Goal: Check status: Check status

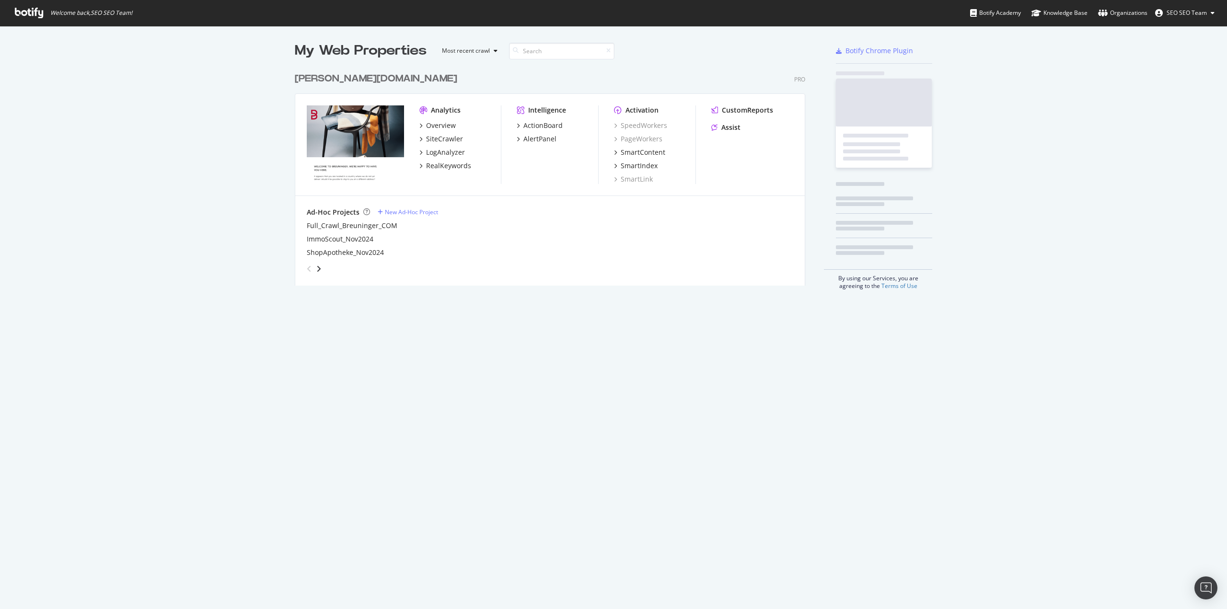
scroll to position [602, 1213]
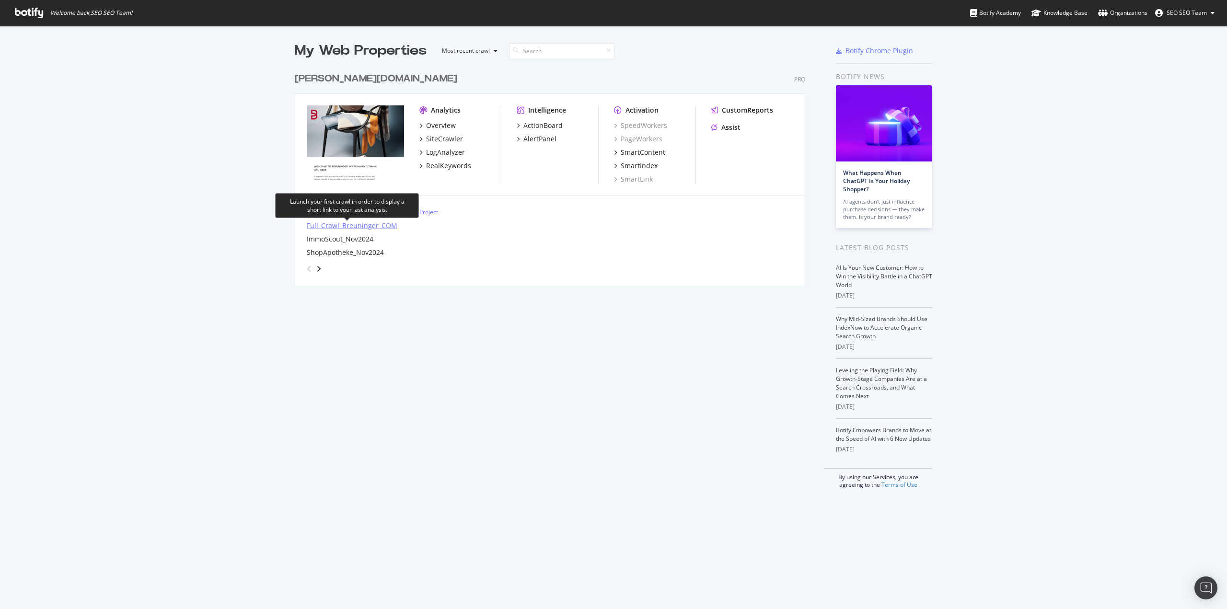
click at [331, 225] on div "Full_Crawl_Breuninger_COM" at bounding box center [352, 226] width 91 height 10
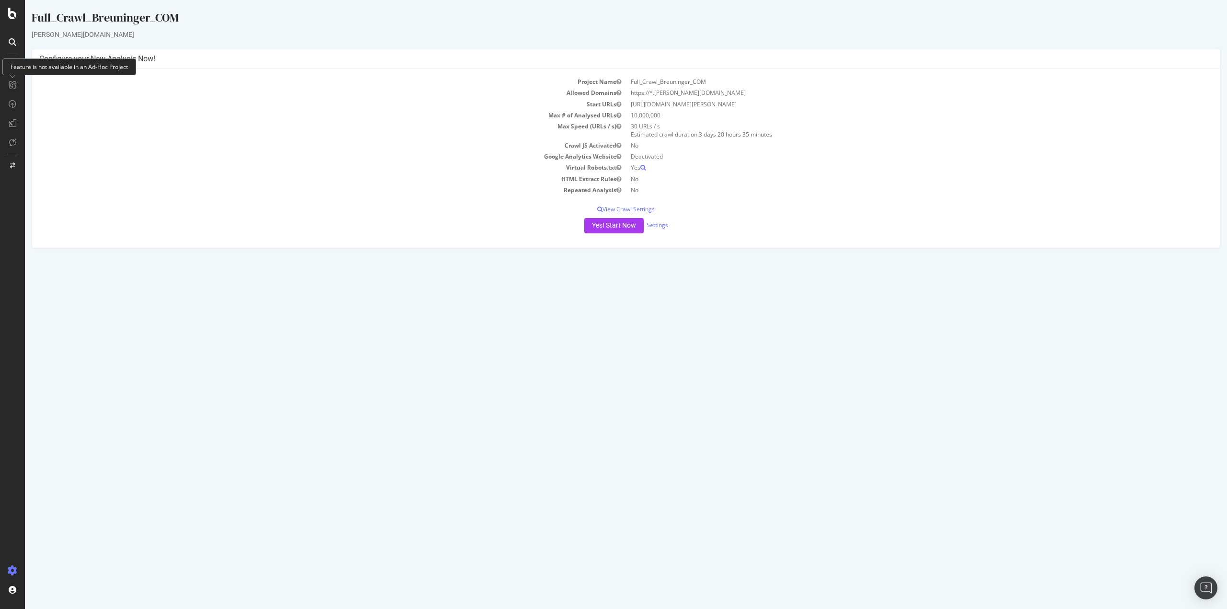
click at [197, 99] on td "Start URLs" at bounding box center [332, 104] width 587 height 11
click at [61, 90] on div "SiteCrawler" at bounding box center [52, 91] width 34 height 10
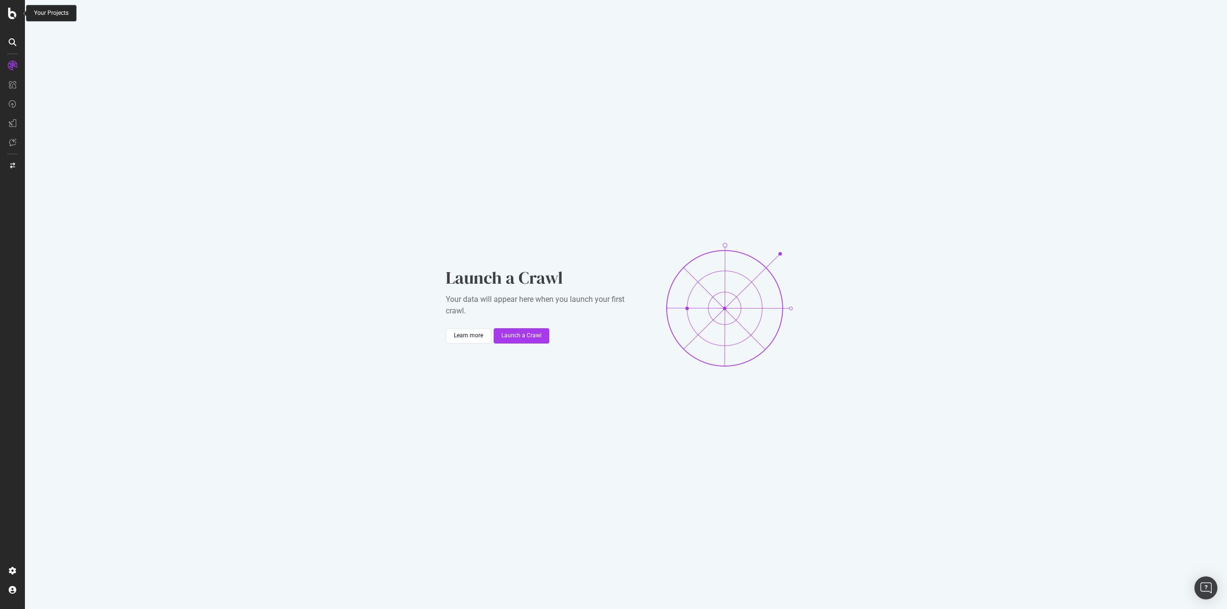
click at [12, 16] on icon at bounding box center [12, 14] width 9 height 12
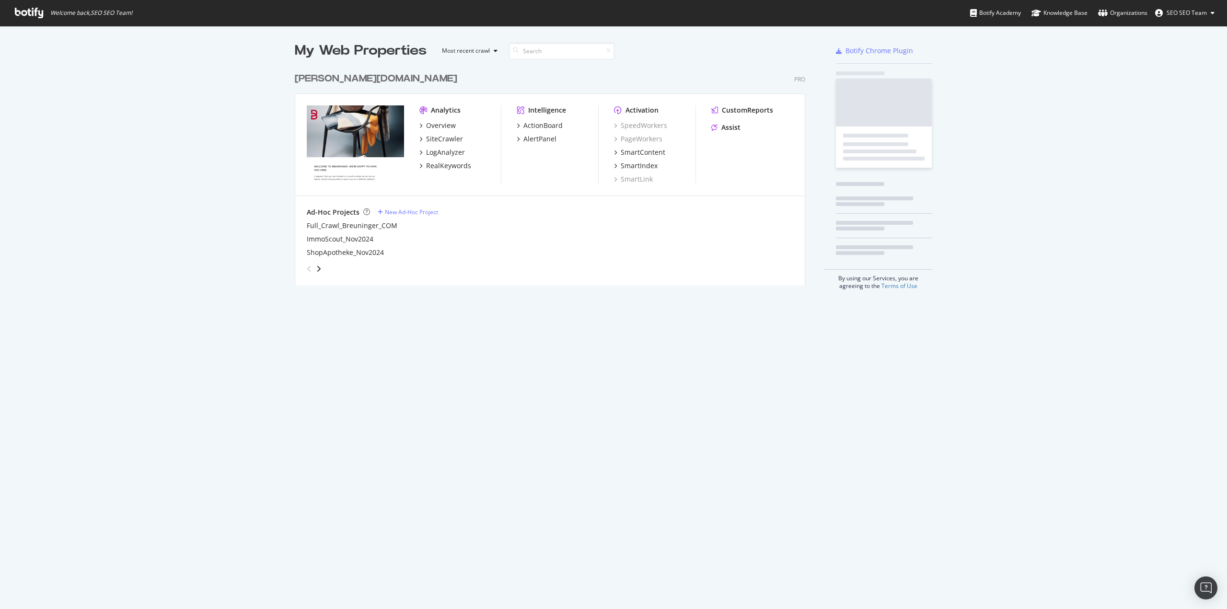
scroll to position [602, 1213]
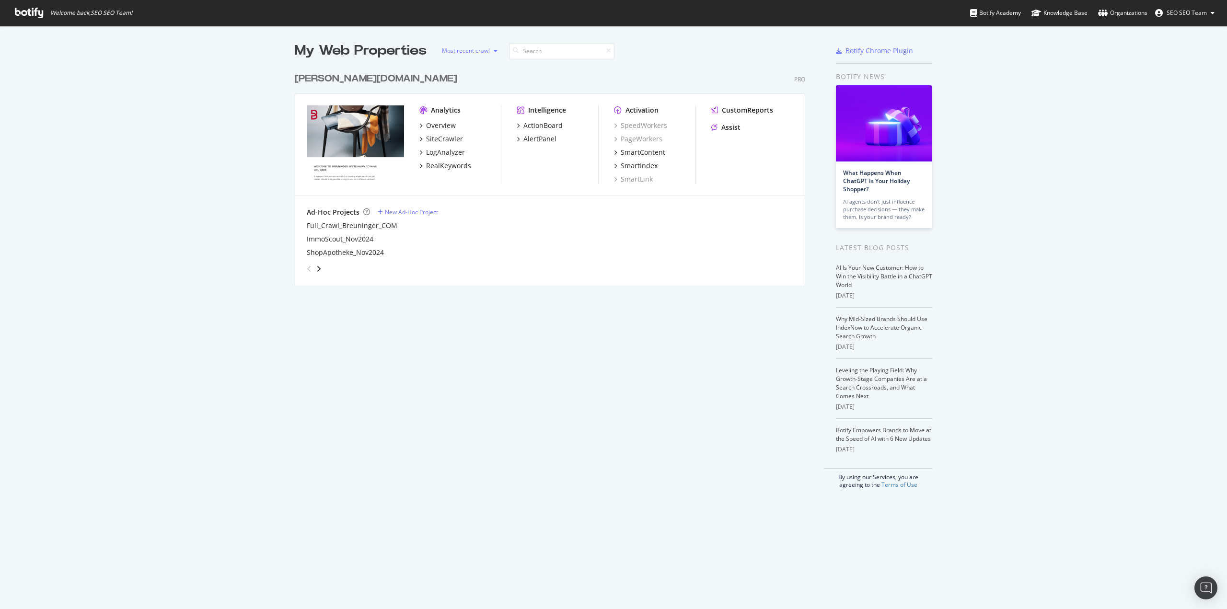
click at [477, 48] on div "Most recent crawl" at bounding box center [466, 51] width 48 height 6
click at [436, 139] on div "SiteCrawler" at bounding box center [444, 139] width 37 height 10
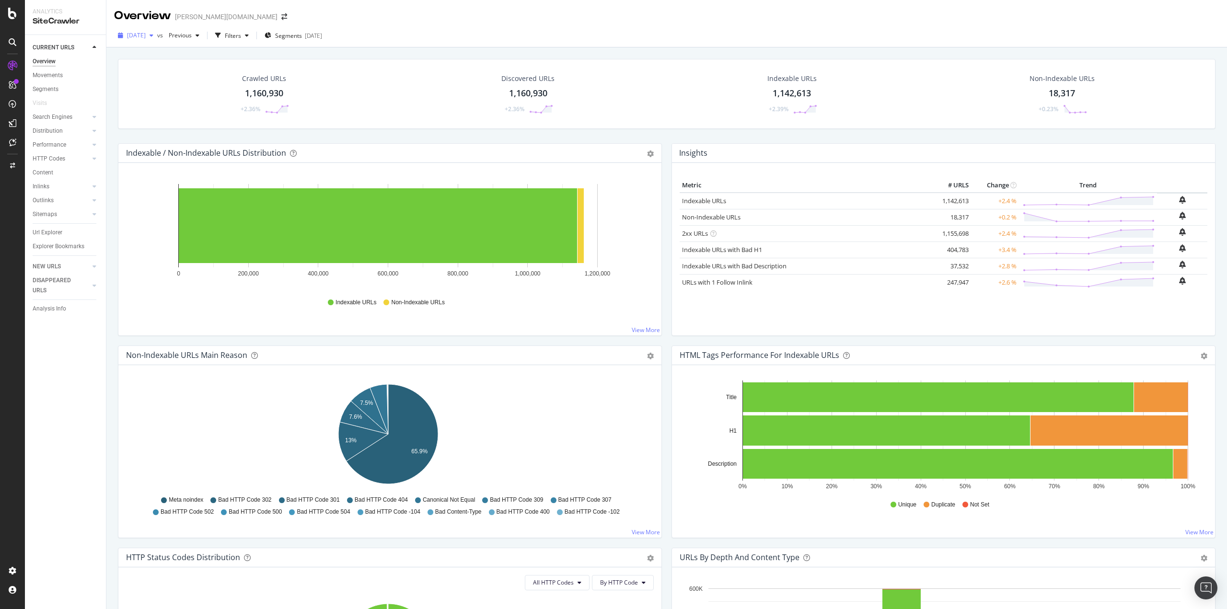
click at [146, 37] on span "[DATE]" at bounding box center [136, 35] width 19 height 8
click at [157, 35] on div "button" at bounding box center [152, 36] width 12 height 6
click at [115, 154] on div "Indexable / Non-Indexable URLs Distribution Bar Bar (by Percentage) Table Expor…" at bounding box center [390, 244] width 554 height 202
click at [462, 135] on div "Crawled URLs 1,160,930 +2.36% Discovered URLs 1,160,930 +2.36% Indexable URLs 1…" at bounding box center [666, 101] width 1107 height 84
click at [13, 9] on icon at bounding box center [12, 14] width 9 height 12
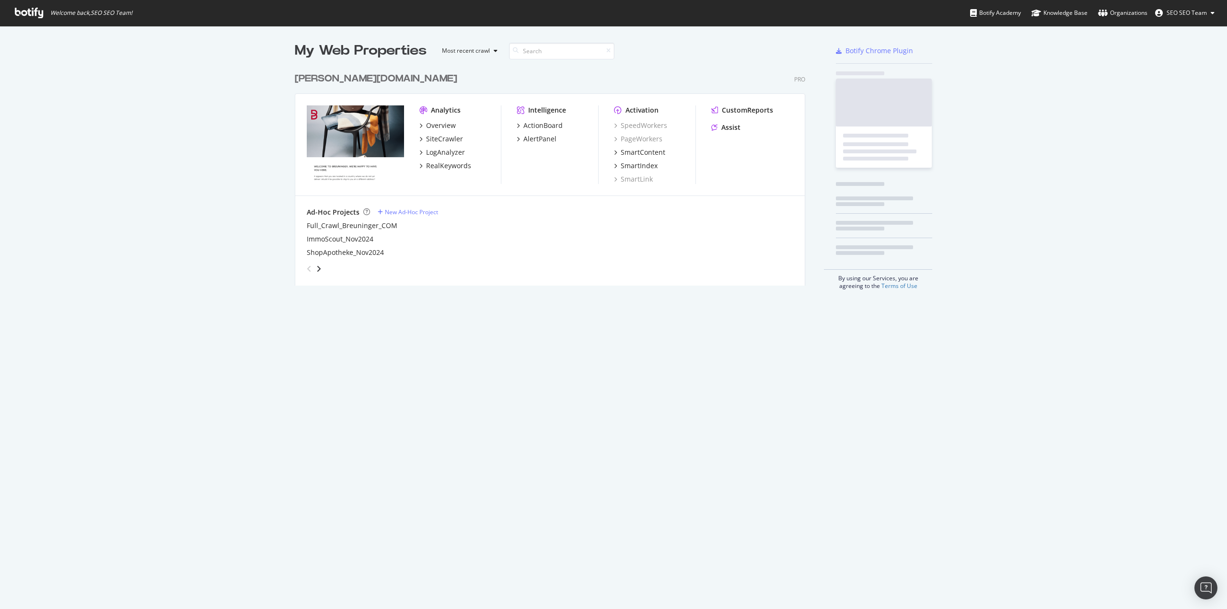
scroll to position [602, 1213]
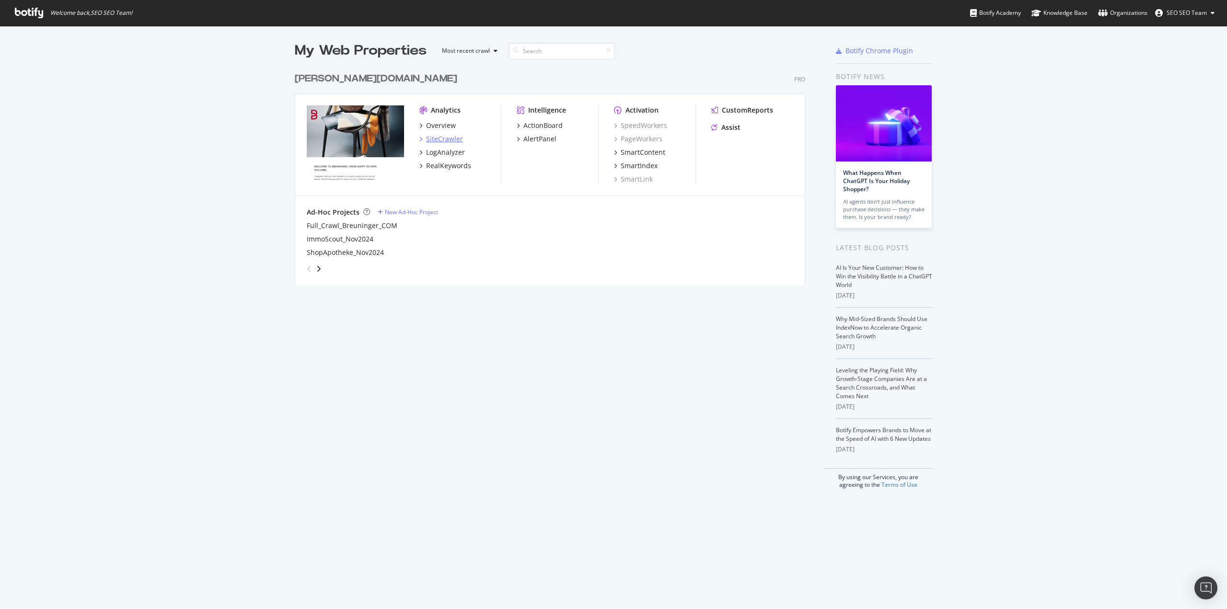
click at [439, 139] on div "SiteCrawler" at bounding box center [444, 139] width 37 height 10
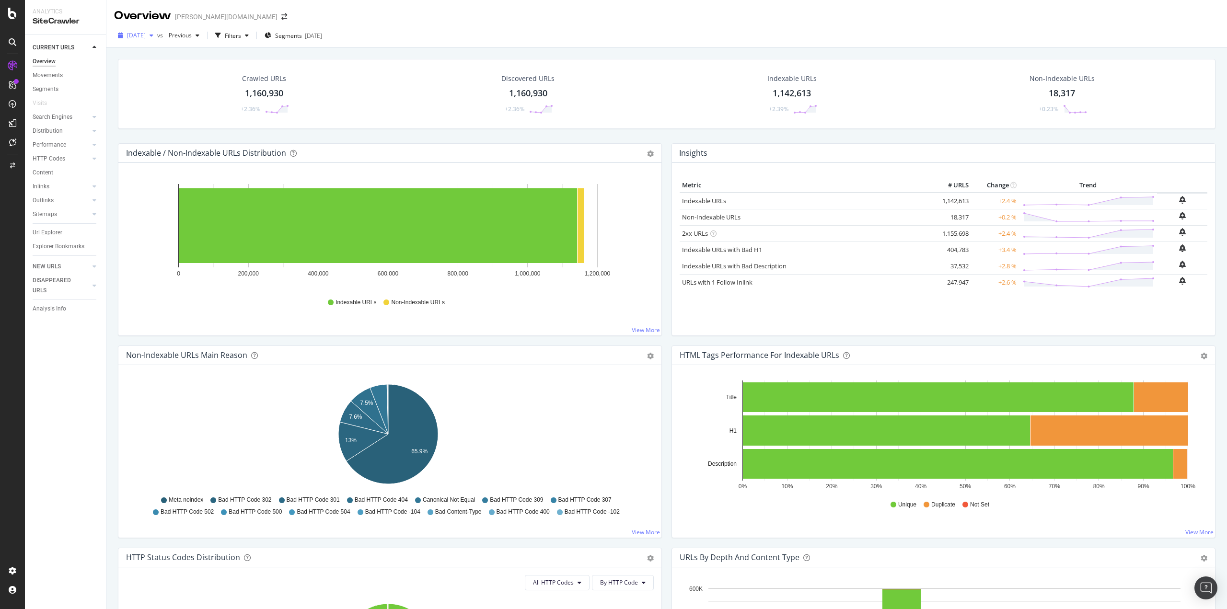
click at [146, 37] on span "[DATE]" at bounding box center [136, 35] width 19 height 8
click at [416, 41] on div "[DATE] vs Previous Filters Segments [DATE]" at bounding box center [666, 37] width 1121 height 19
click at [281, 16] on icon "arrow-right-arrow-left" at bounding box center [284, 16] width 6 height 7
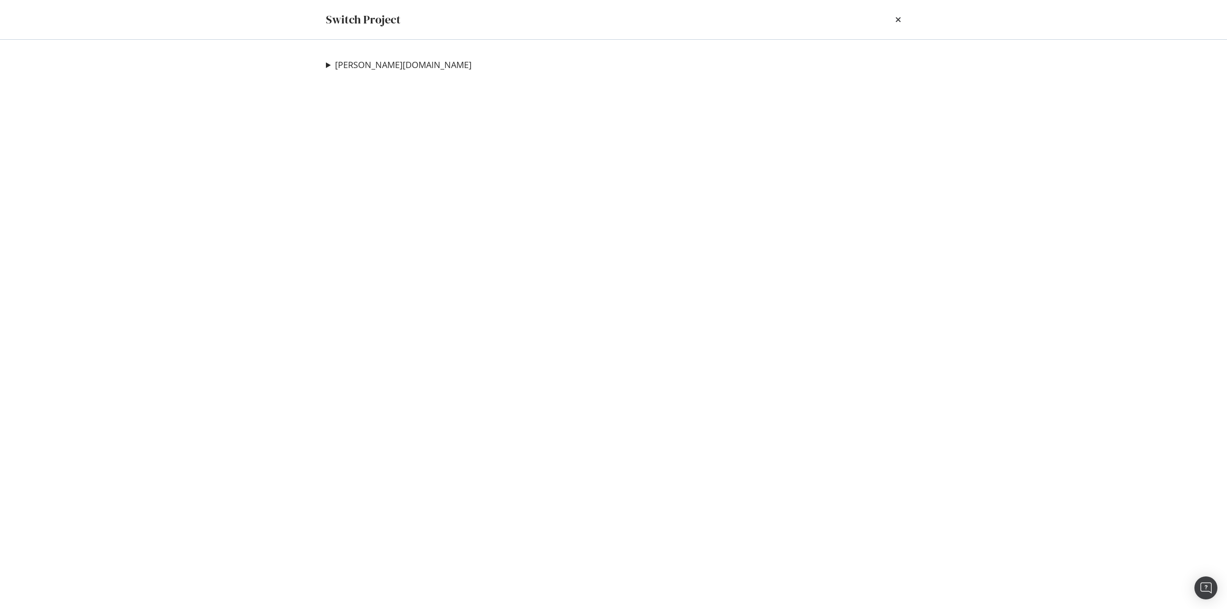
click at [328, 63] on summary "[PERSON_NAME][DOMAIN_NAME]" at bounding box center [399, 65] width 146 height 12
click at [378, 84] on link "Full_Crawl_Breuninger_COM" at bounding box center [394, 84] width 121 height 10
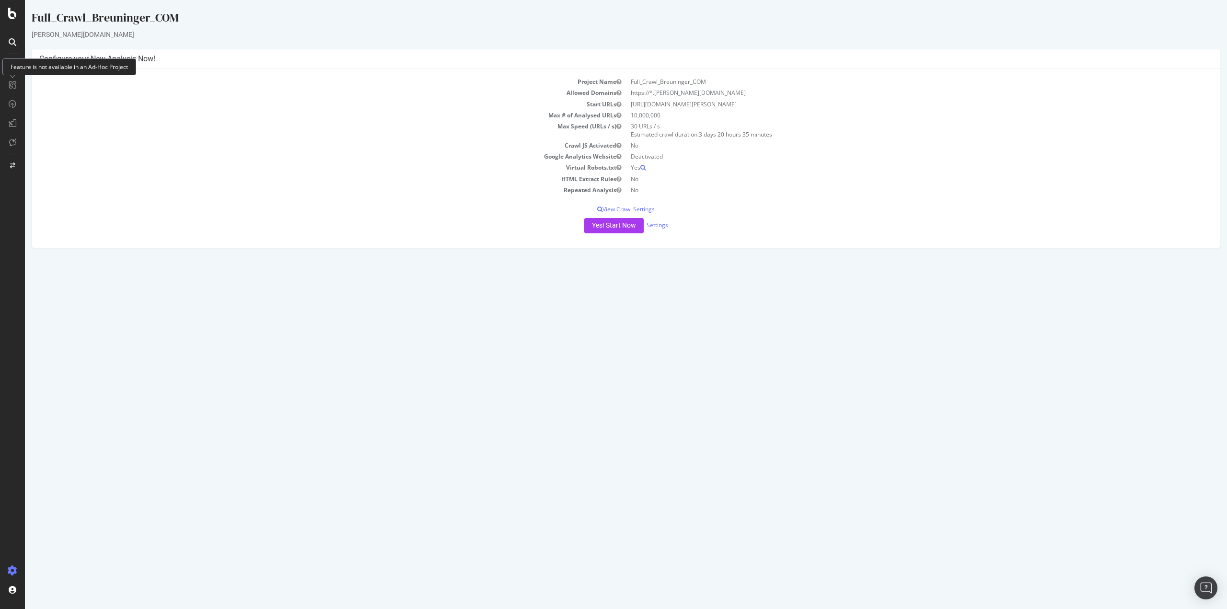
click at [617, 208] on p "View Crawl Settings" at bounding box center [625, 209] width 1173 height 8
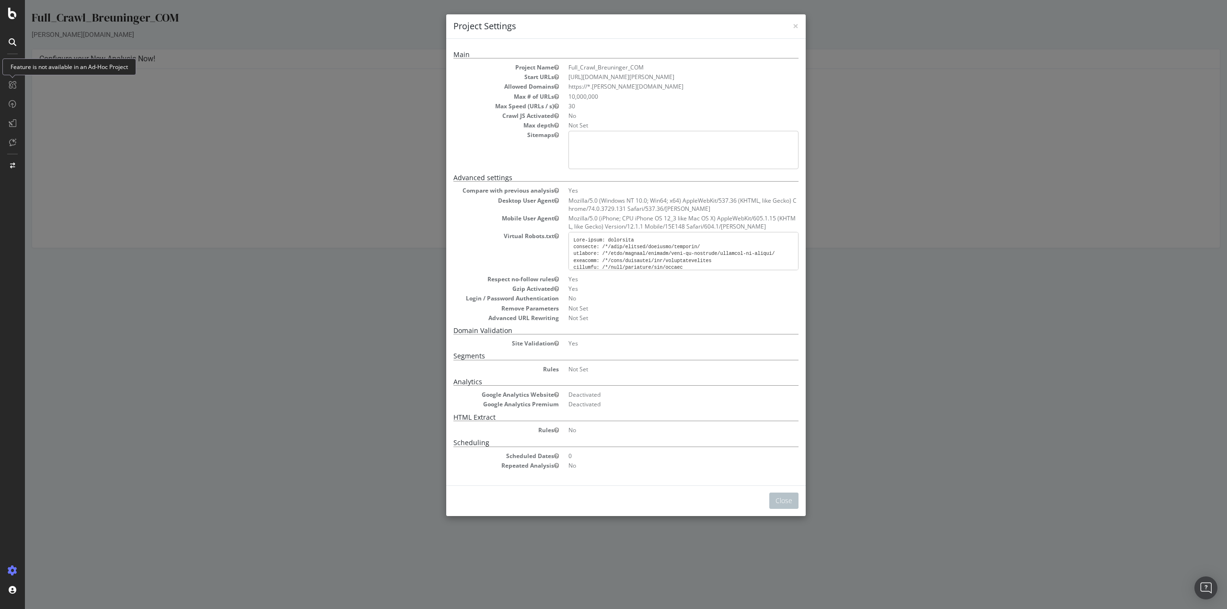
click at [358, 172] on div "× Close Project Settings Main Project Name Full_Crawl_Breuninger_COM Start URLs…" at bounding box center [626, 304] width 1202 height 609
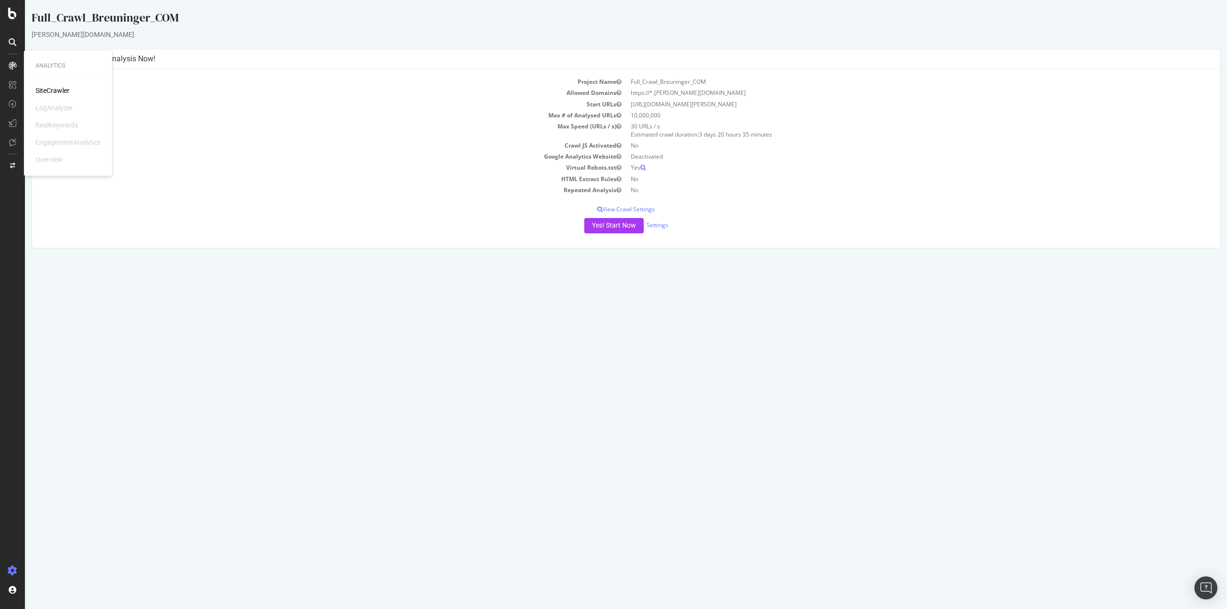
click at [69, 89] on div "SiteCrawler" at bounding box center [52, 91] width 34 height 10
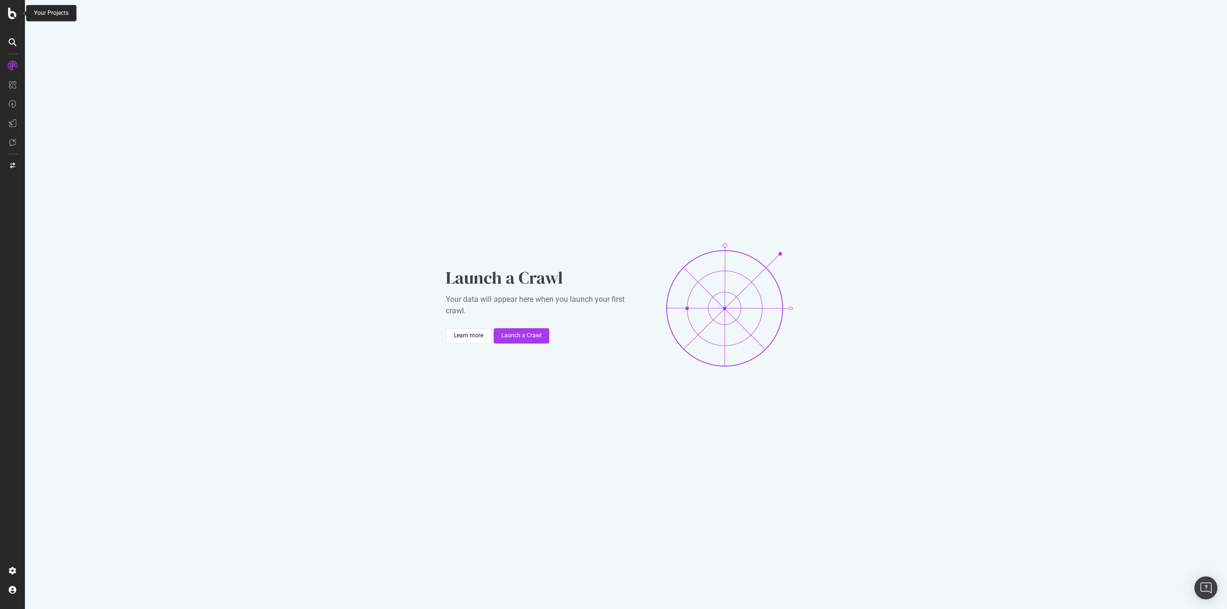
click at [10, 14] on icon at bounding box center [12, 14] width 9 height 12
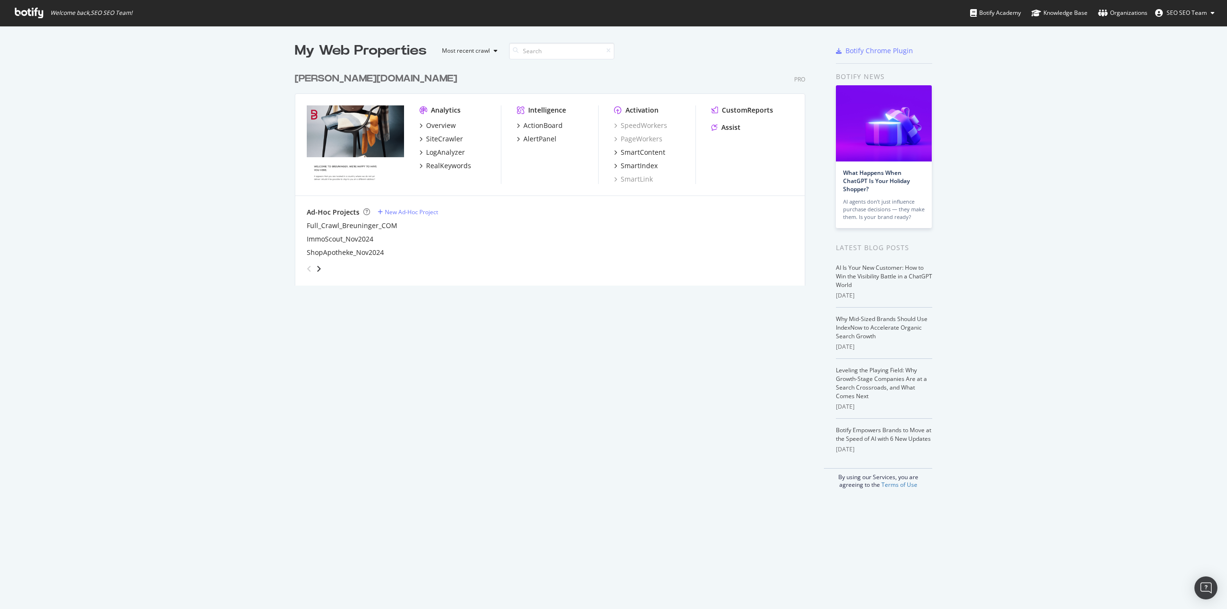
scroll to position [602, 1213]
click at [474, 49] on div "Most recent crawl" at bounding box center [466, 51] width 48 height 6
click at [445, 140] on div "SiteCrawler" at bounding box center [444, 139] width 37 height 10
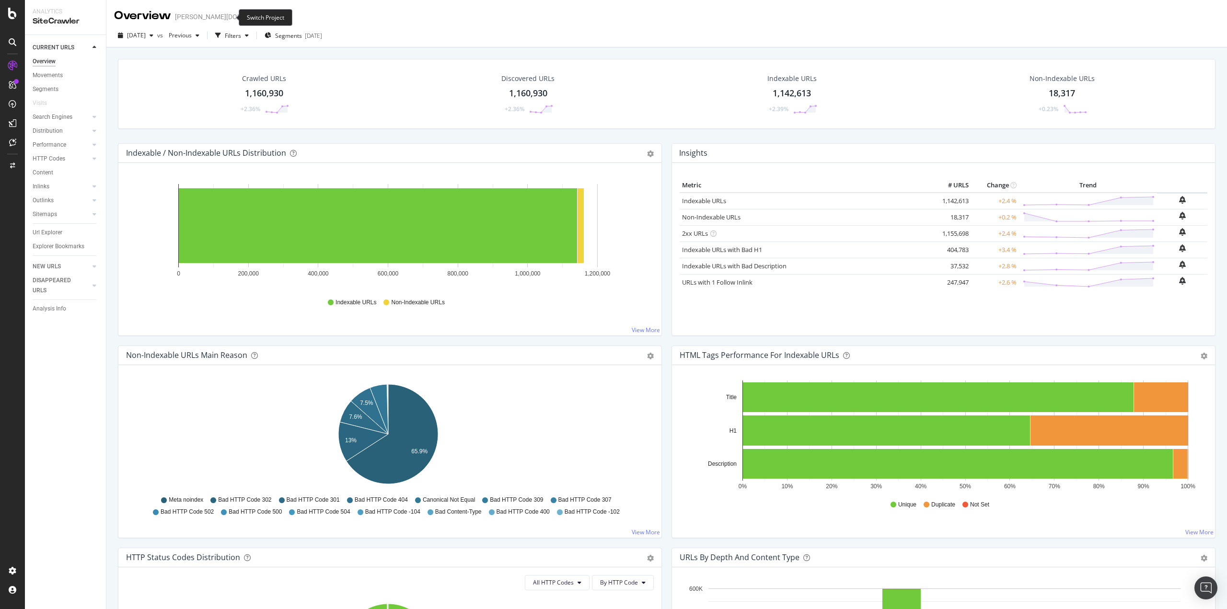
click at [281, 17] on icon "arrow-right-arrow-left" at bounding box center [284, 16] width 6 height 7
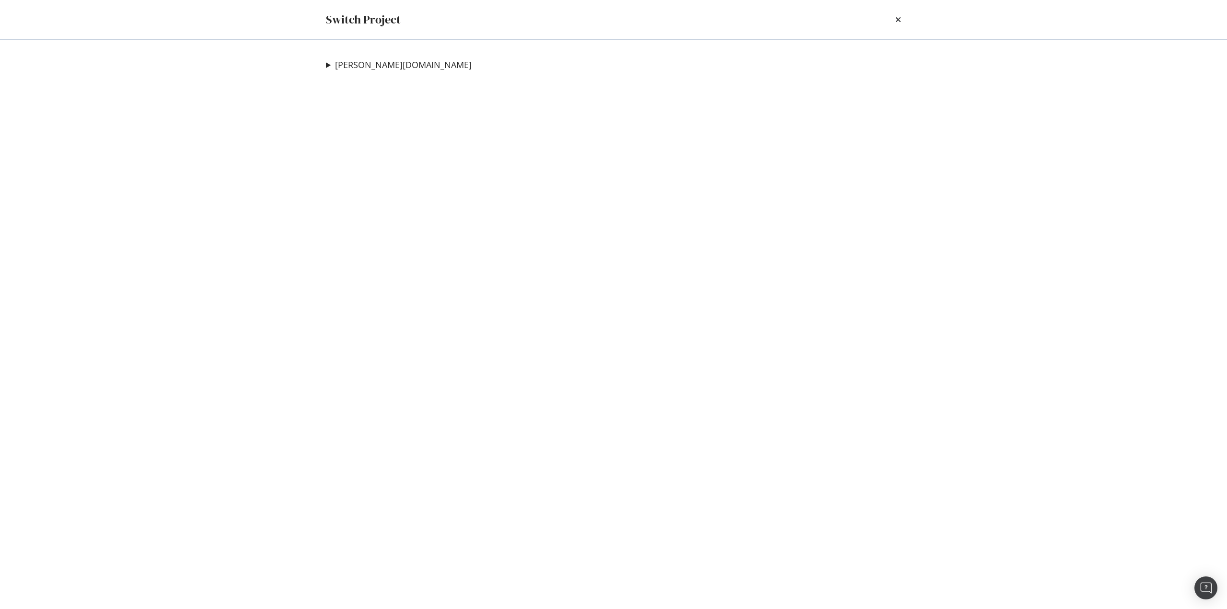
click at [326, 65] on summary "[PERSON_NAME][DOMAIN_NAME]" at bounding box center [399, 65] width 146 height 12
click at [435, 80] on link "Full_Crawl_Breuninger_COM" at bounding box center [394, 84] width 121 height 10
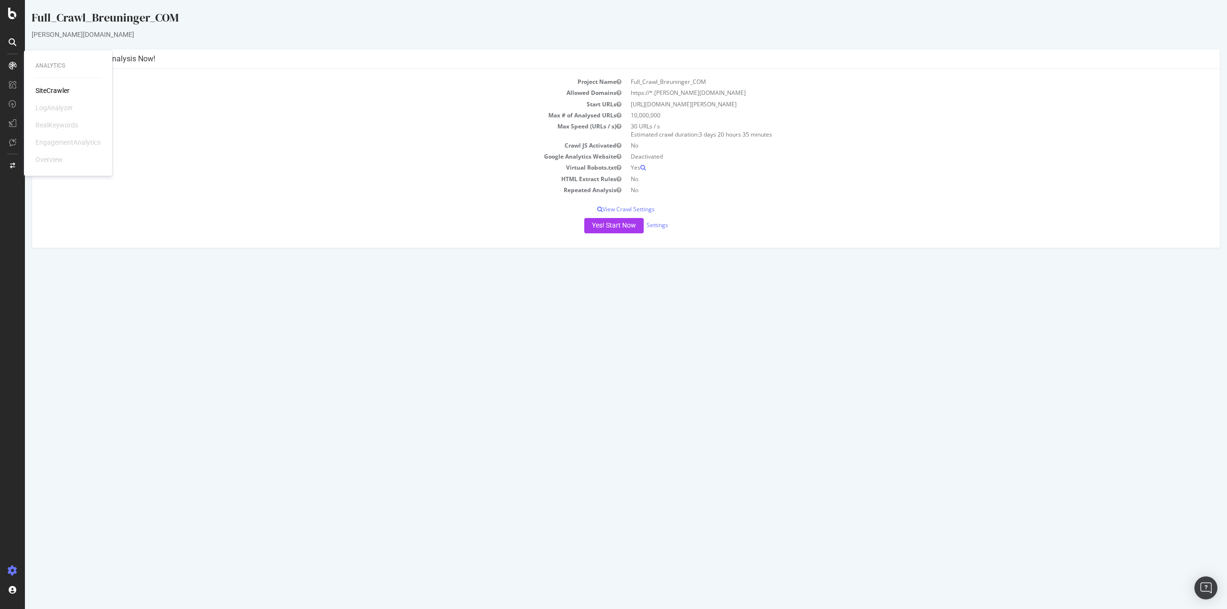
click at [48, 86] on div "SiteCrawler" at bounding box center [52, 91] width 34 height 10
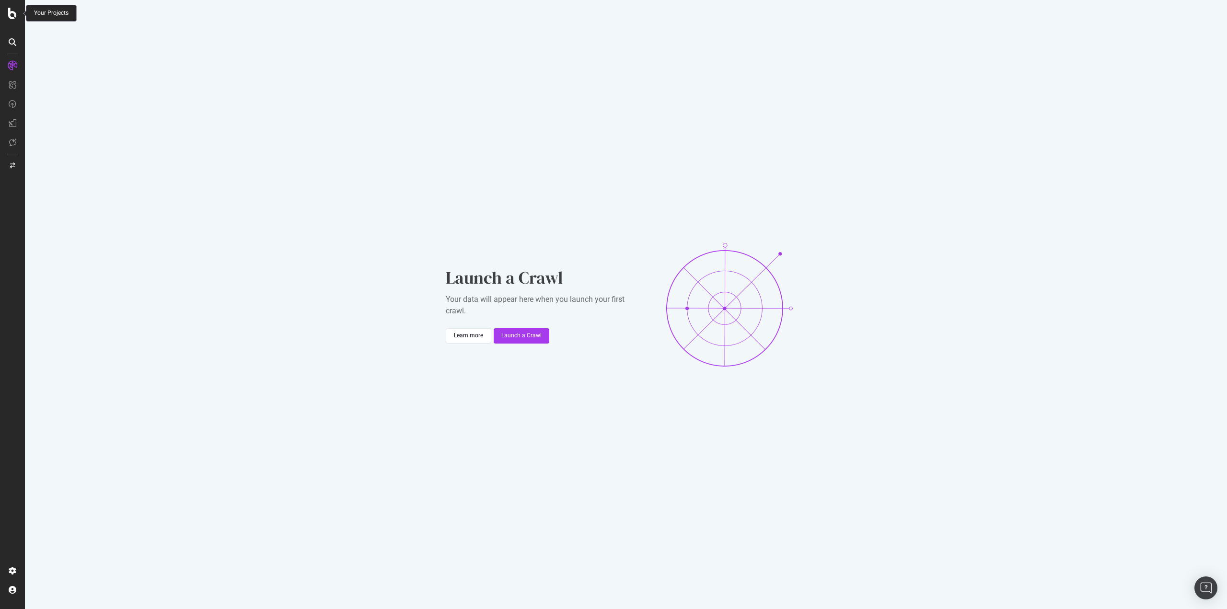
click at [18, 16] on div at bounding box center [12, 14] width 23 height 12
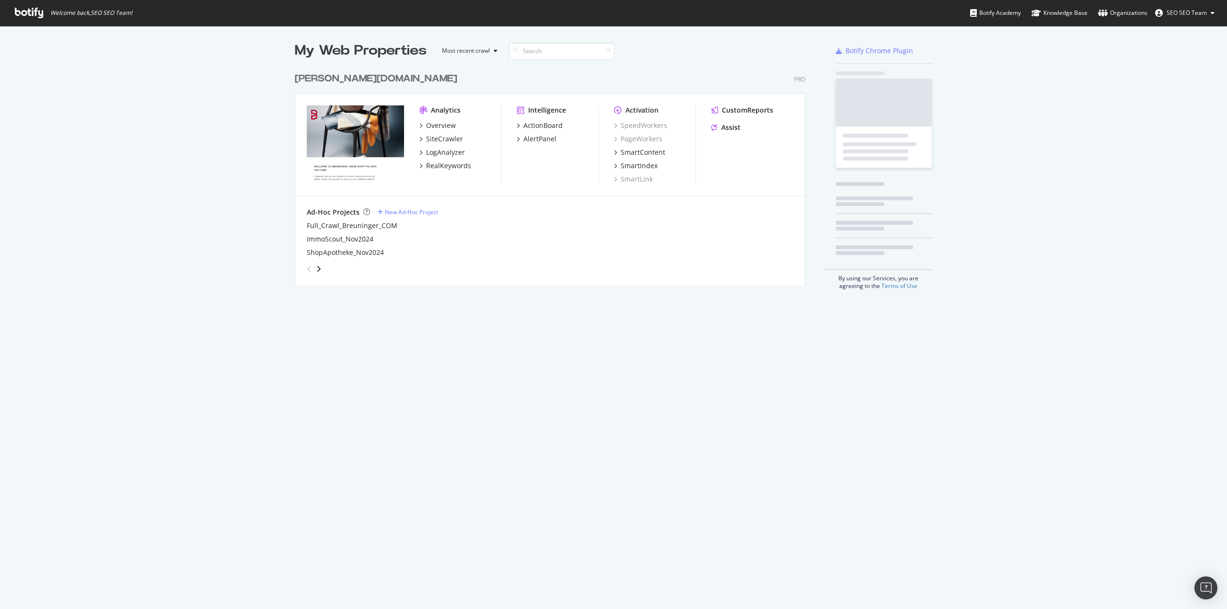
scroll to position [602, 1213]
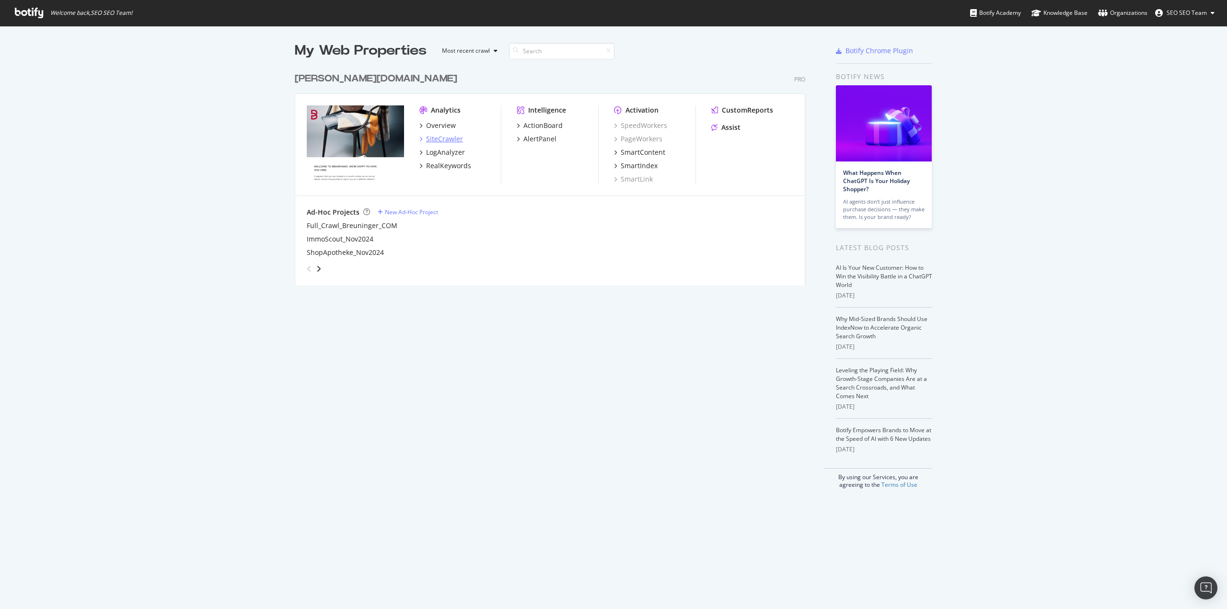
click at [439, 141] on div "SiteCrawler" at bounding box center [444, 139] width 37 height 10
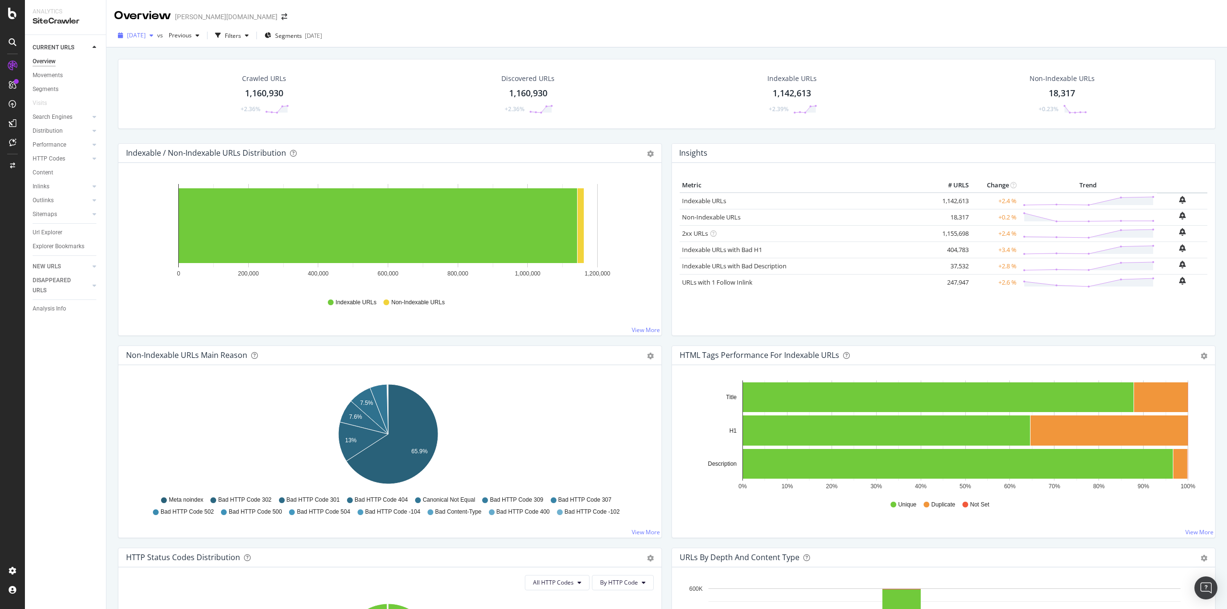
click at [146, 35] on span "[DATE]" at bounding box center [136, 35] width 19 height 8
click at [113, 195] on div "Crawled URLs 1,160,930 +2.36% Discovered URLs 1,160,930 +2.36% Indexable URLs 1…" at bounding box center [666, 351] width 1121 height 609
click at [1201, 590] on img "Open Intercom Messenger" at bounding box center [1206, 588] width 12 height 12
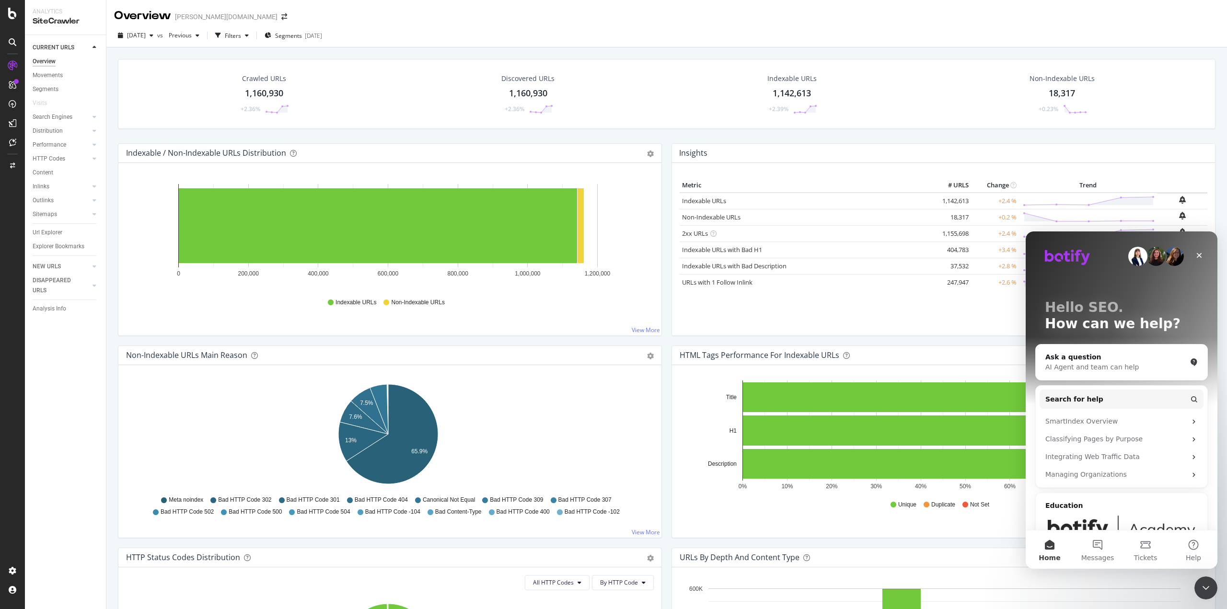
click at [1211, 154] on div "Insights Metric # URLS Change Trend Indexable URLs 1,142,613 +2.4 % Non-Indexab…" at bounding box center [944, 244] width 554 height 202
click at [281, 18] on icon "arrow-right-arrow-left" at bounding box center [284, 16] width 6 height 7
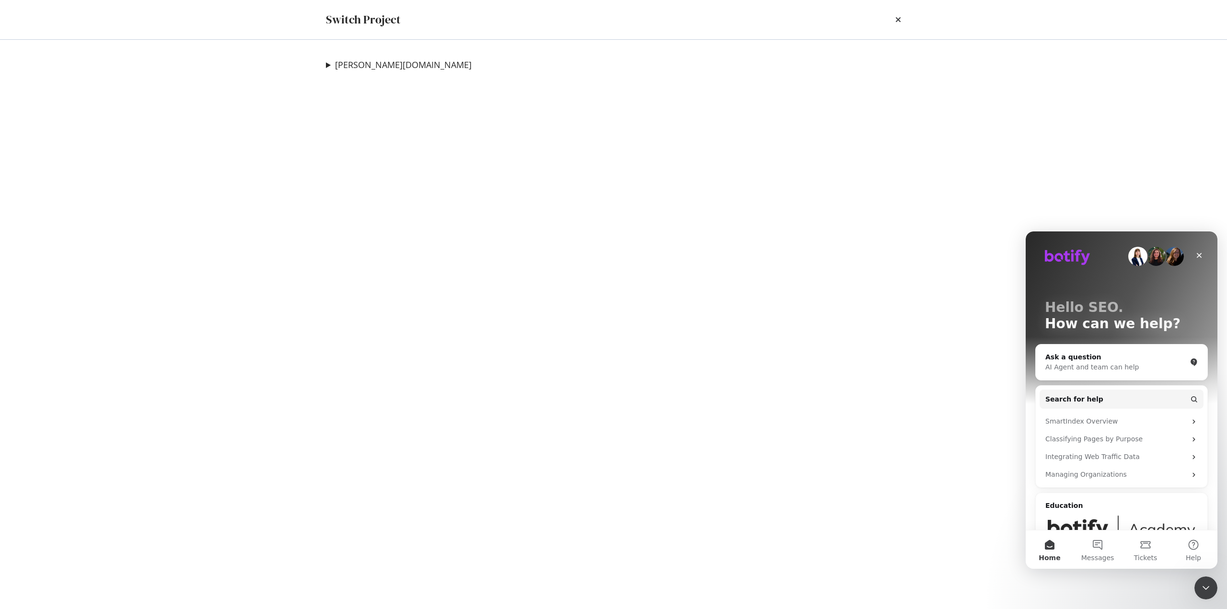
click at [327, 62] on summary "[PERSON_NAME][DOMAIN_NAME]" at bounding box center [399, 65] width 146 height 12
click at [378, 87] on link "Full_Crawl_Breuninger_COM" at bounding box center [394, 84] width 121 height 10
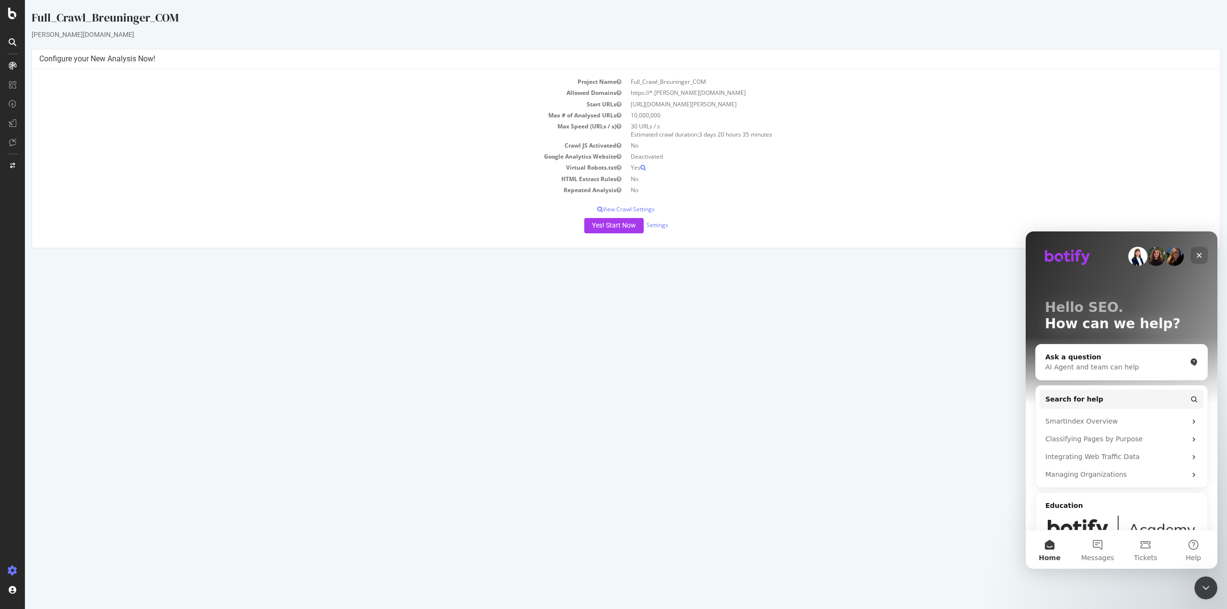
click at [1195, 253] on icon "Close" at bounding box center [1199, 256] width 8 height 8
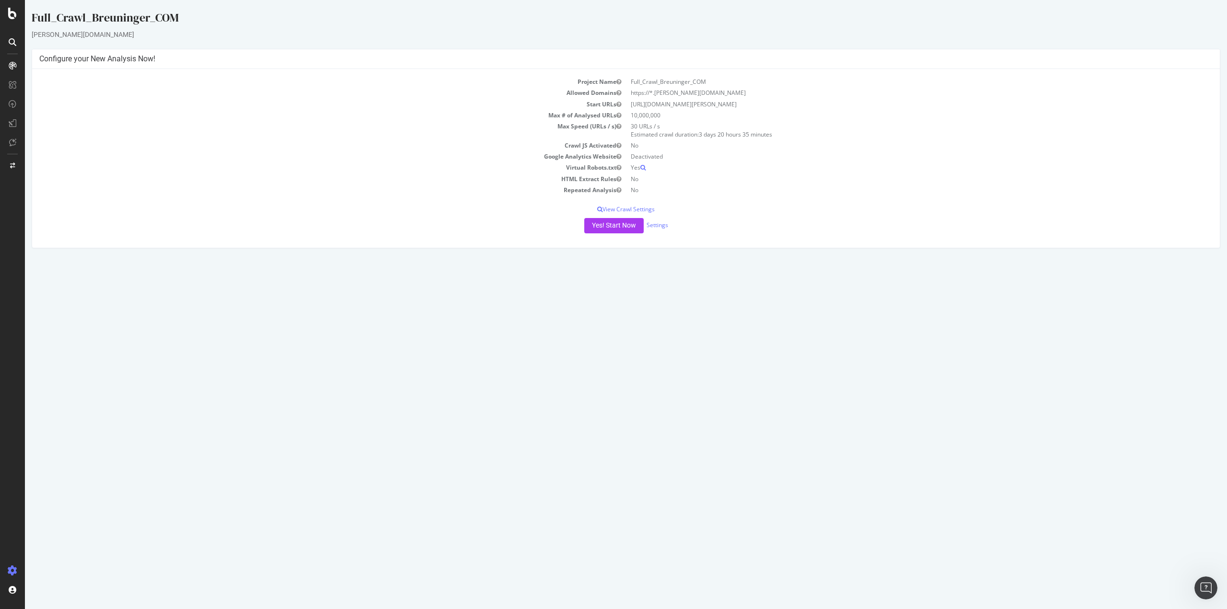
click at [533, 258] on html "Full_Crawl_Breuninger_COM [PERSON_NAME][DOMAIN_NAME] × × Configure your New Ana…" at bounding box center [626, 129] width 1202 height 258
click at [357, 150] on td "Crawl JS Activated" at bounding box center [332, 145] width 587 height 11
click at [42, 92] on div "SiteCrawler" at bounding box center [52, 91] width 34 height 10
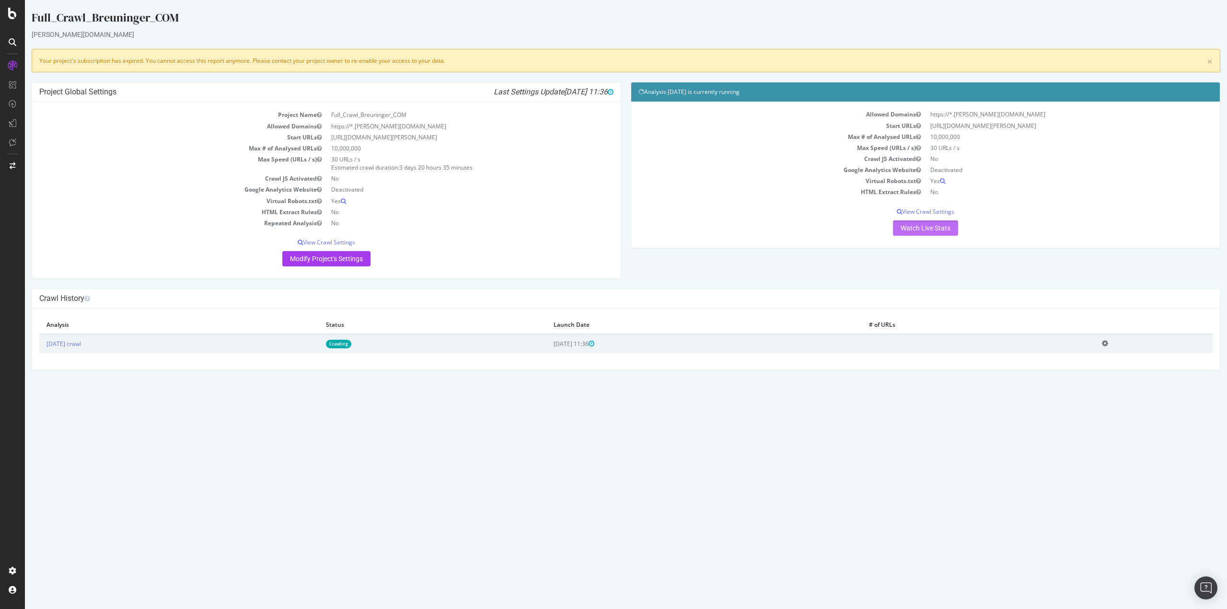
click at [935, 225] on link "Watch Live Stats" at bounding box center [925, 227] width 65 height 15
click at [933, 227] on link "Watch Live Stats" at bounding box center [925, 227] width 65 height 15
